Goal: Transaction & Acquisition: Purchase product/service

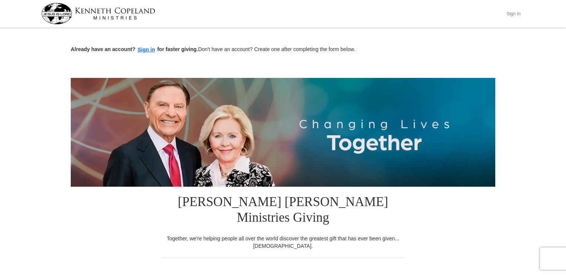
click at [515, 13] on button "Sign In" at bounding box center [513, 14] width 22 height 12
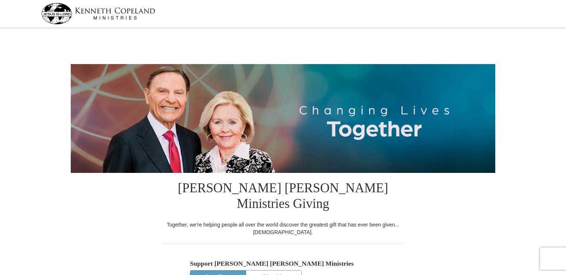
select select "NC"
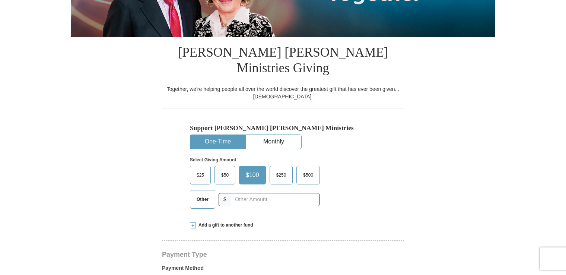
scroll to position [138, 0]
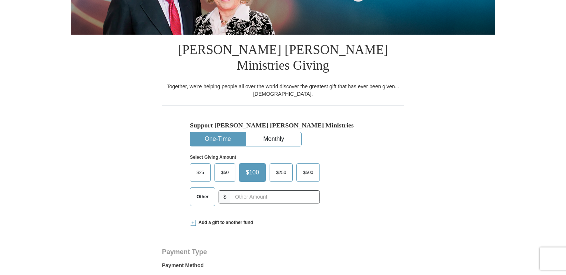
click at [348, 105] on div "Support Kenneth Copeland Ministries One-Time Monthly Select Giving Amount Amoun…" at bounding box center [283, 158] width 242 height 106
click at [225, 167] on span "$50" at bounding box center [224, 172] width 15 height 11
click at [0, 0] on input "$50" at bounding box center [0, 0] width 0 height 0
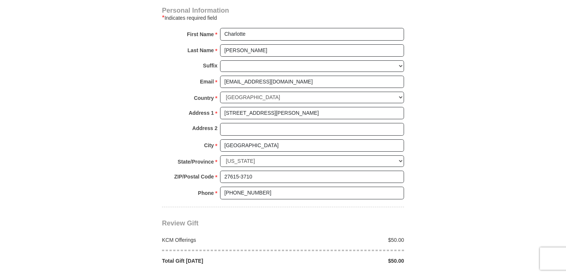
scroll to position [534, 0]
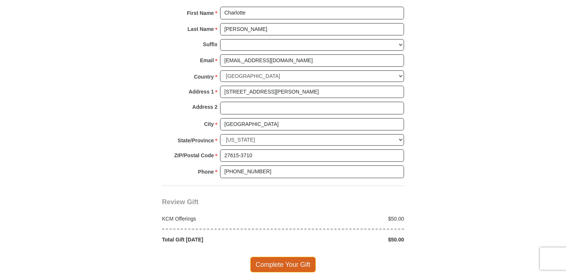
click at [307, 257] on span "Complete Your Gift" at bounding box center [283, 265] width 66 height 16
